Goal: Information Seeking & Learning: Learn about a topic

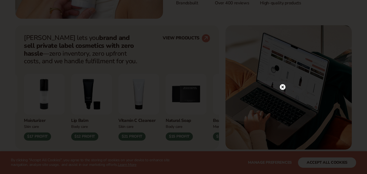
scroll to position [201, 0]
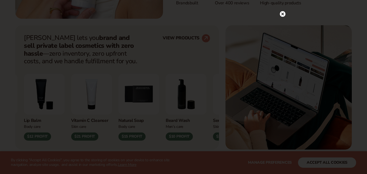
click at [283, 14] on icon at bounding box center [282, 14] width 3 height 3
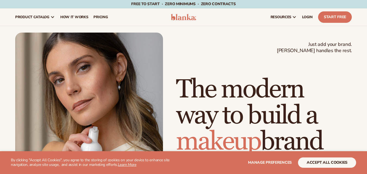
scroll to position [0, 0]
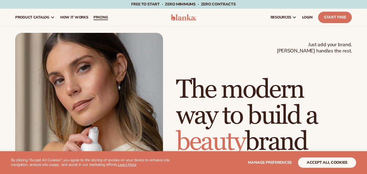
click at [100, 15] on span "pricing" at bounding box center [101, 17] width 14 height 4
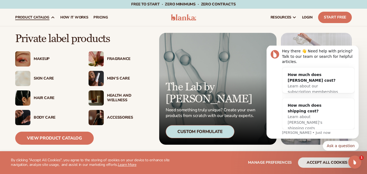
click at [38, 97] on div "Hair Care" at bounding box center [56, 98] width 44 height 5
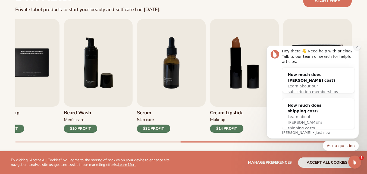
click at [358, 48] on icon "Dismiss notification" at bounding box center [357, 46] width 3 height 3
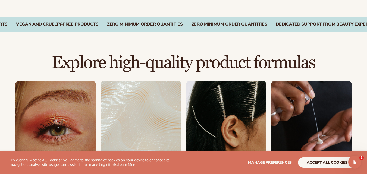
scroll to position [476, 0]
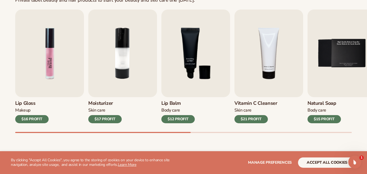
click at [65, 73] on img "1 / 9" at bounding box center [49, 54] width 69 height 88
click at [37, 117] on div "$16 PROFIT" at bounding box center [31, 119] width 33 height 8
click at [36, 82] on img "1 / 9" at bounding box center [49, 54] width 69 height 88
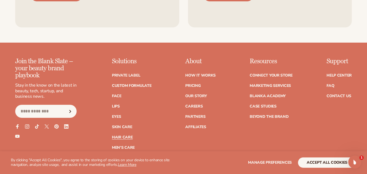
scroll to position [1008, 0]
